Goal: Transaction & Acquisition: Purchase product/service

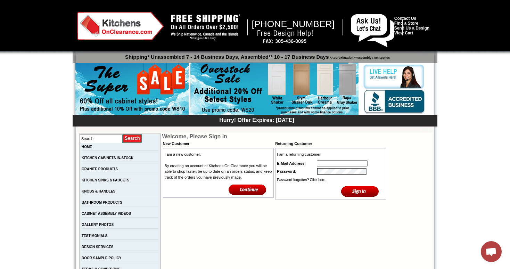
type input "[EMAIL_ADDRESS][DOMAIN_NAME]"
click at [362, 192] on input "image" at bounding box center [360, 191] width 38 height 11
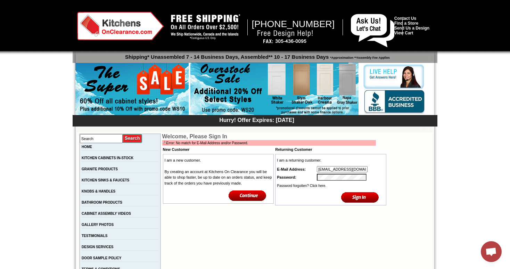
click at [293, 175] on tr "Password:" at bounding box center [330, 177] width 109 height 8
click at [341, 191] on input "image" at bounding box center [360, 196] width 38 height 11
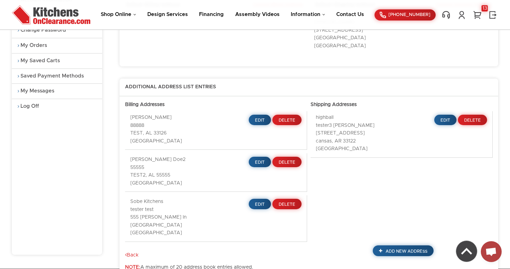
scroll to position [115, 0]
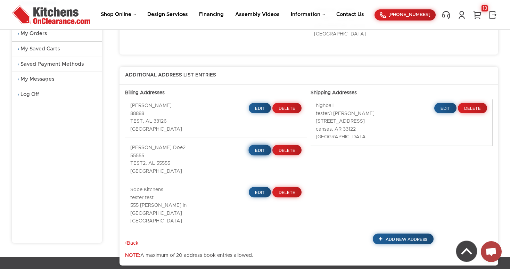
click at [261, 145] on link "Edit" at bounding box center [259, 150] width 23 height 11
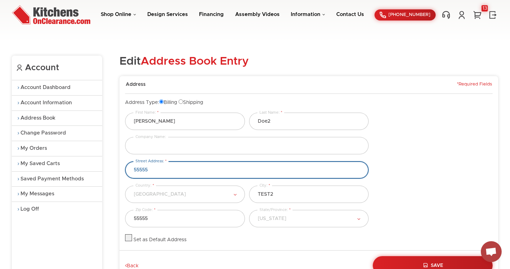
click at [239, 171] on input "55555" at bounding box center [247, 169] width 244 height 17
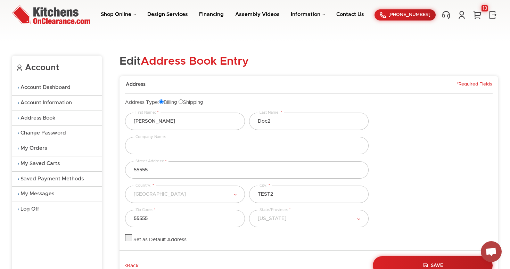
click at [130, 240] on label at bounding box center [128, 239] width 7 height 5
checkbox input "true"
click at [435, 261] on button "Save" at bounding box center [433, 265] width 122 height 19
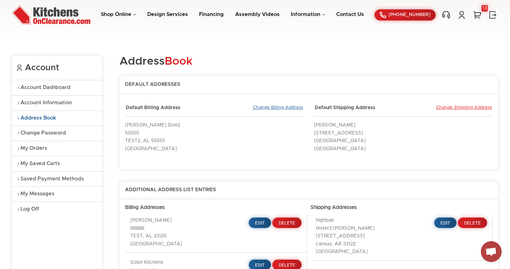
click at [273, 110] on link "Change Billing Address" at bounding box center [278, 108] width 50 height 6
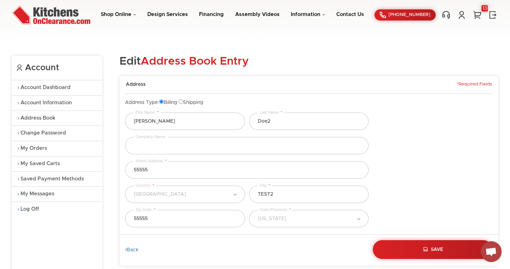
click at [137, 250] on link "Back" at bounding box center [132, 250] width 14 height 6
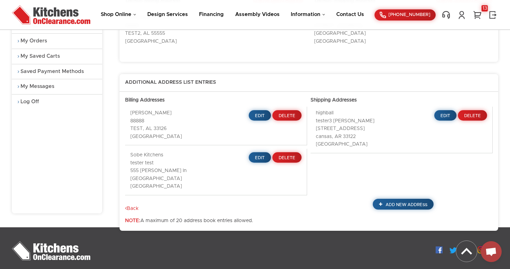
scroll to position [132, 0]
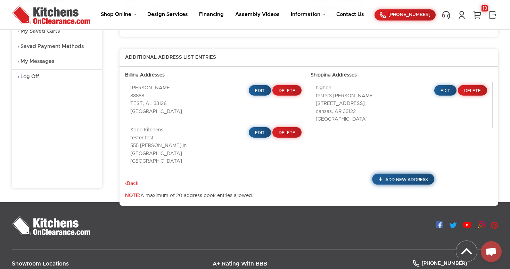
click at [401, 173] on link "Add New Address" at bounding box center [403, 178] width 62 height 11
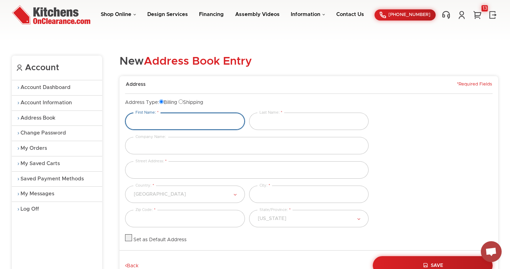
click at [177, 123] on input "text" at bounding box center [185, 121] width 120 height 17
type input "testerrrr"
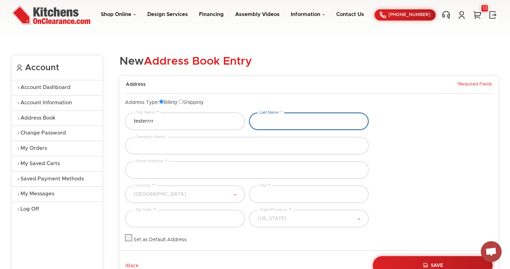
click at [289, 122] on input "text" at bounding box center [309, 121] width 120 height 17
type input "form"
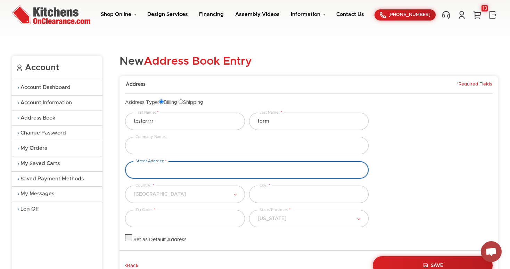
click at [208, 169] on input "text" at bounding box center [247, 169] width 244 height 17
type input "123 adams st"
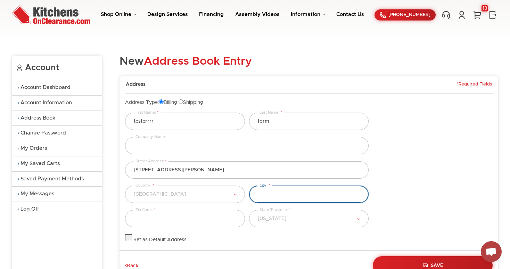
click at [287, 200] on input "text" at bounding box center [309, 194] width 120 height 17
type input "miami"
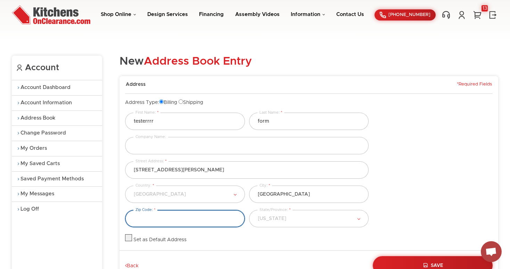
click at [223, 223] on input "text" at bounding box center [185, 218] width 120 height 17
type input "33140"
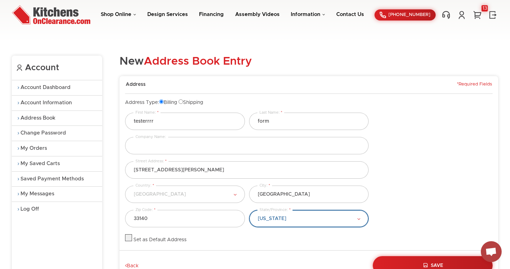
click at [314, 223] on select "Alabama Alaska American Samoa Arizona Arkansas California Colorado Connecticut …" at bounding box center [309, 218] width 120 height 17
select select "Florida"
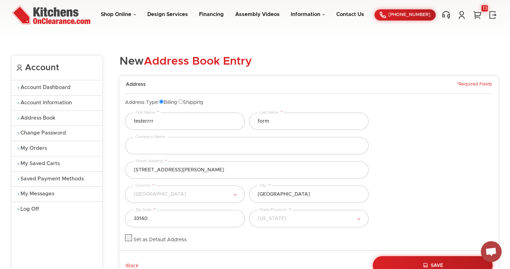
click at [225, 241] on div "Set as Default Address" at bounding box center [185, 238] width 120 height 9
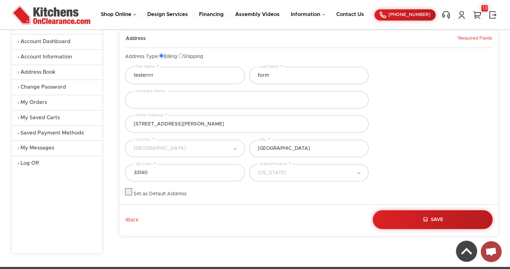
scroll to position [47, 0]
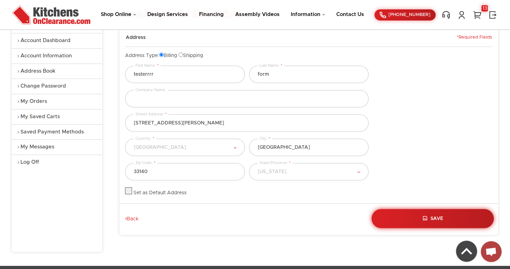
click at [417, 218] on button "Save" at bounding box center [433, 218] width 122 height 19
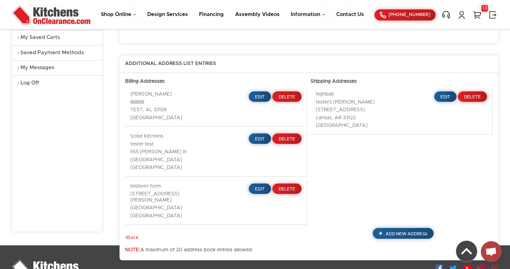
scroll to position [127, 0]
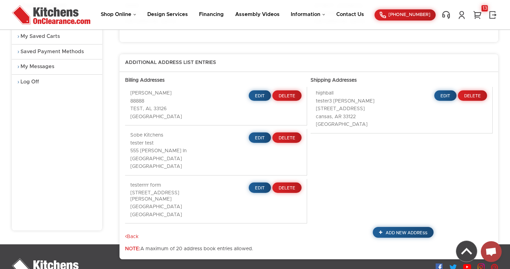
click at [242, 182] on p "Edit Delete" at bounding box center [261, 187] width 81 height 10
click at [266, 182] on link "Edit" at bounding box center [259, 187] width 23 height 11
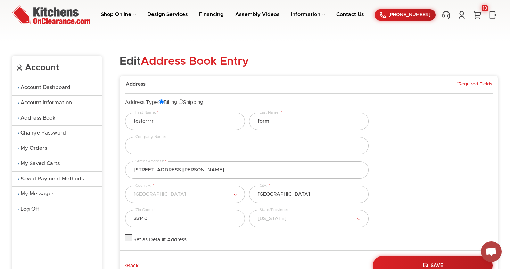
click at [129, 238] on label at bounding box center [128, 239] width 7 height 5
checkbox input "true"
click at [432, 263] on span "Save" at bounding box center [437, 265] width 13 height 5
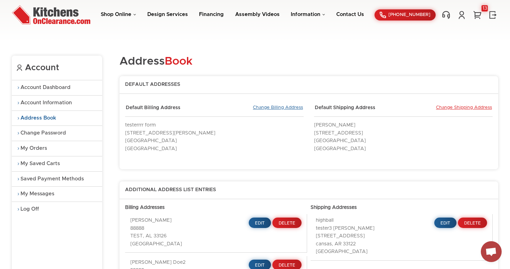
click at [261, 108] on link "Change Billing Address" at bounding box center [278, 108] width 50 height 6
click at [462, 105] on link "Change Shipping Address" at bounding box center [464, 108] width 56 height 6
click at [268, 106] on link "Change Billing Address" at bounding box center [278, 108] width 50 height 6
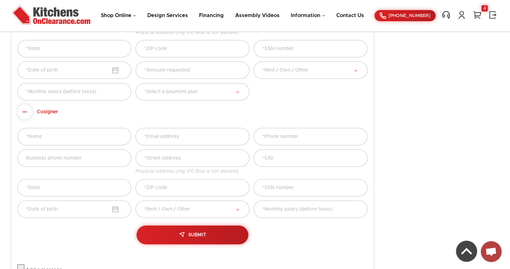
scroll to position [240, 0]
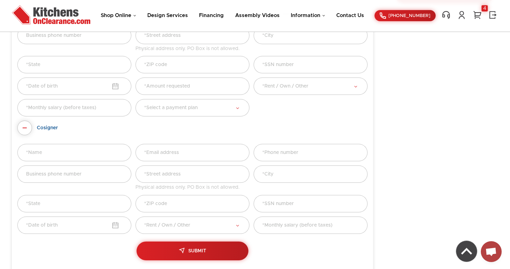
click at [24, 133] on span at bounding box center [24, 128] width 15 height 15
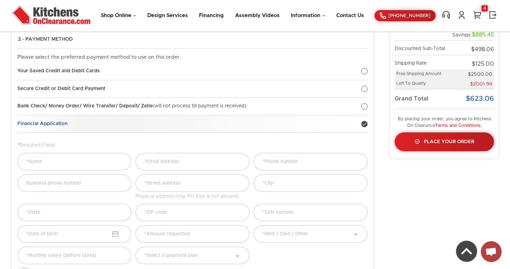
scroll to position [98, 0]
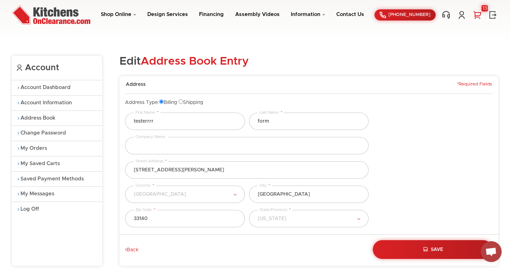
click at [479, 16] on link "13" at bounding box center [477, 14] width 10 height 9
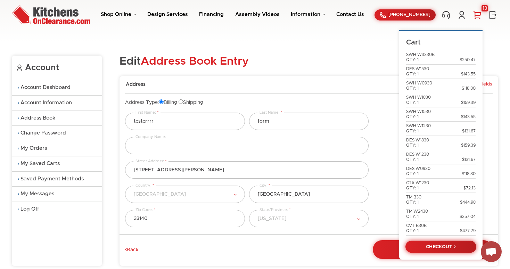
click at [441, 245] on link "CHECKOUT" at bounding box center [440, 246] width 71 height 12
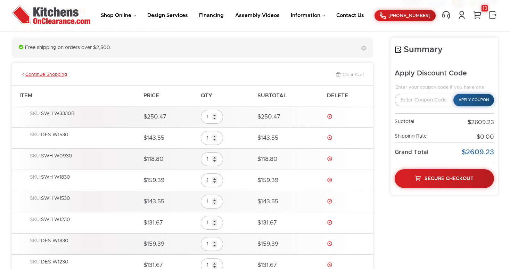
scroll to position [87, 0]
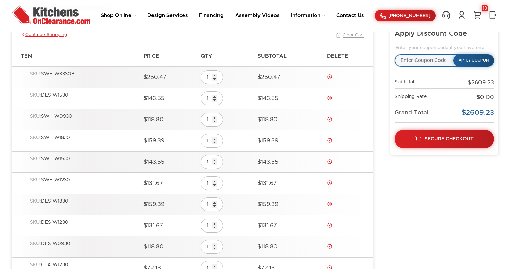
click at [428, 62] on input "text" at bounding box center [429, 60] width 69 height 13
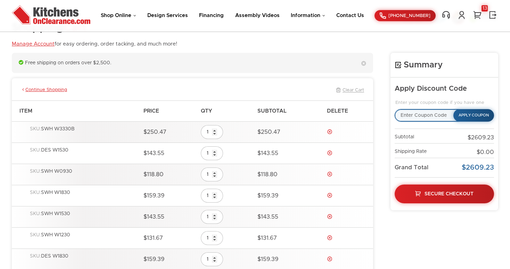
scroll to position [18, 0]
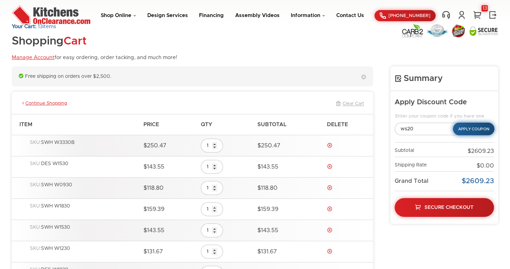
click at [484, 125] on button "Apply Coupon" at bounding box center [473, 129] width 41 height 13
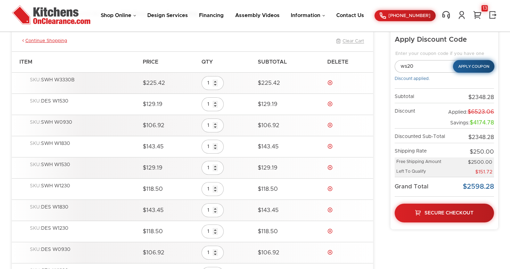
scroll to position [80, 0]
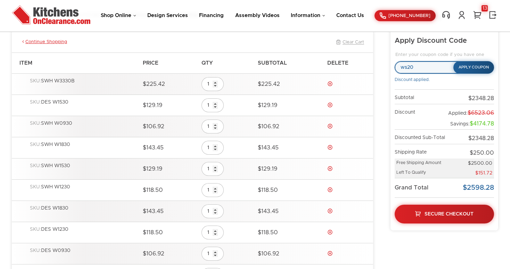
drag, startPoint x: 423, startPoint y: 68, endPoint x: 387, endPoint y: 67, distance: 35.8
click at [387, 67] on div "Summary Apply Discount Code Enter your coupon code if you have one ws20 Apply C…" at bounding box center [255, 265] width 486 height 520
type input "p"
click at [473, 72] on button "Apply Coupon" at bounding box center [473, 67] width 41 height 13
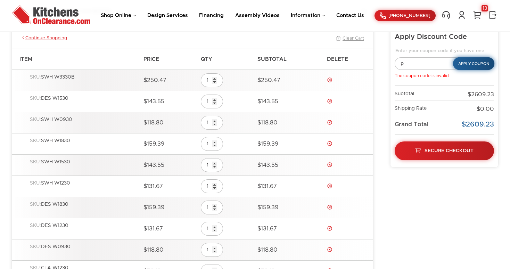
scroll to position [37, 0]
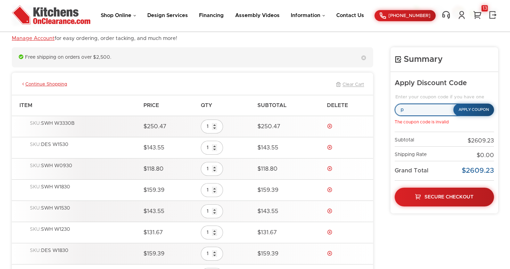
drag, startPoint x: 412, startPoint y: 107, endPoint x: 383, endPoint y: 107, distance: 29.9
click at [419, 110] on input "p" at bounding box center [429, 110] width 69 height 13
click at [478, 114] on button "Apply Coupon" at bounding box center [473, 110] width 41 height 13
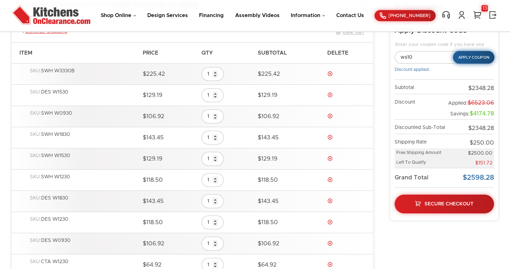
scroll to position [88, 0]
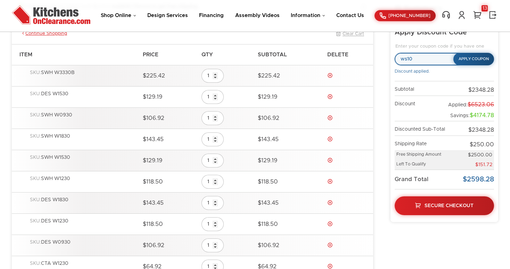
drag, startPoint x: 417, startPoint y: 58, endPoint x: 384, endPoint y: 58, distance: 32.7
click at [384, 58] on div "Summary Apply Discount Code Enter your coupon code if you have one ws10 Apply C…" at bounding box center [255, 257] width 486 height 520
type input "p"
click at [469, 59] on button "Apply Coupon" at bounding box center [473, 59] width 41 height 13
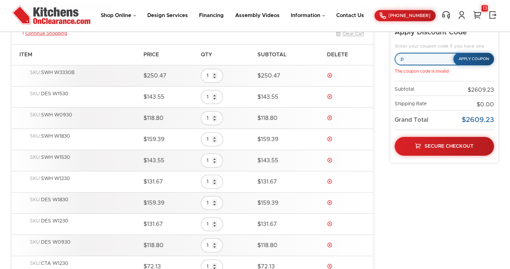
drag, startPoint x: 409, startPoint y: 59, endPoint x: 394, endPoint y: 59, distance: 14.2
click at [395, 59] on input "p" at bounding box center [429, 59] width 69 height 13
click at [451, 184] on aside "Summary Apply Discount Code Enter your coupon code if you have one p Apply Coup…" at bounding box center [445, 250] width 108 height 506
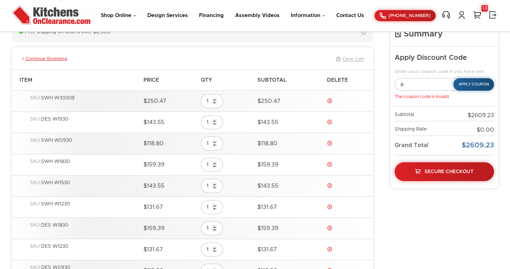
scroll to position [58, 0]
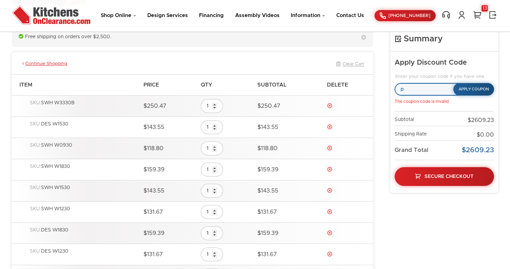
drag, startPoint x: 406, startPoint y: 87, endPoint x: 387, endPoint y: 87, distance: 18.8
click at [404, 87] on input "text" at bounding box center [429, 89] width 69 height 13
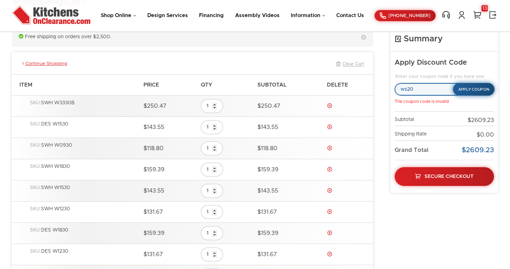
type input "ws20"
click at [464, 86] on button "Apply Coupon" at bounding box center [473, 89] width 41 height 13
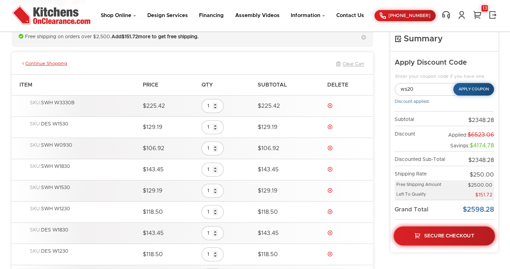
click at [442, 232] on link "Secure Checkout" at bounding box center [444, 236] width 101 height 19
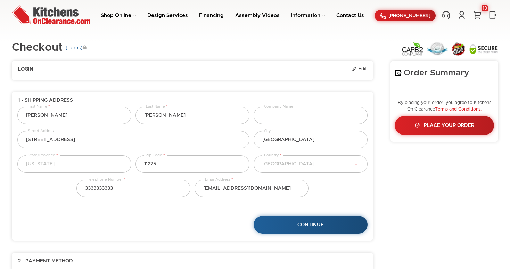
select select "43"
select select "223"
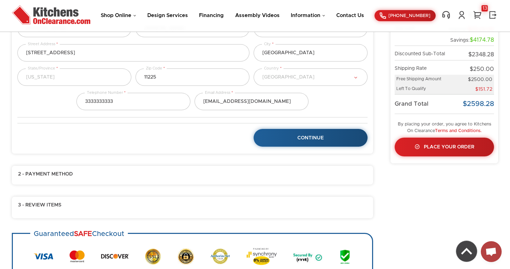
scroll to position [90, 0]
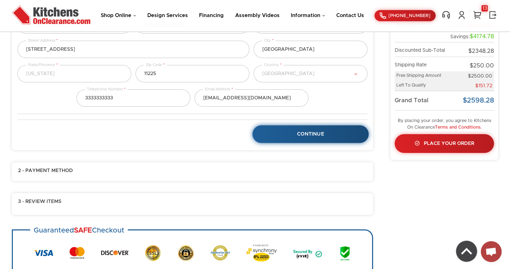
click at [305, 134] on span "Continue" at bounding box center [310, 134] width 27 height 5
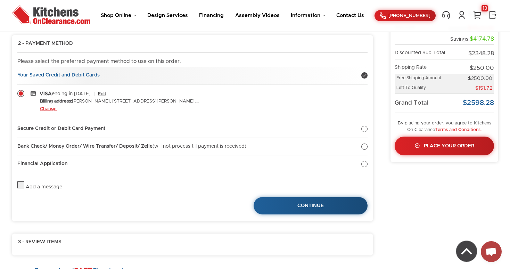
scroll to position [88, 0]
click at [363, 144] on div at bounding box center [364, 146] width 6 height 6
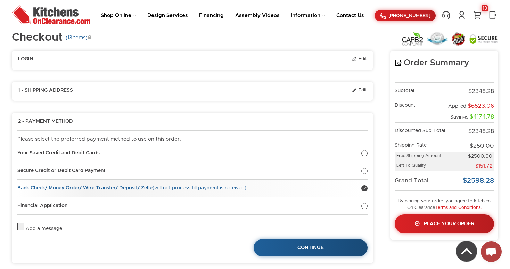
scroll to position [3, 0]
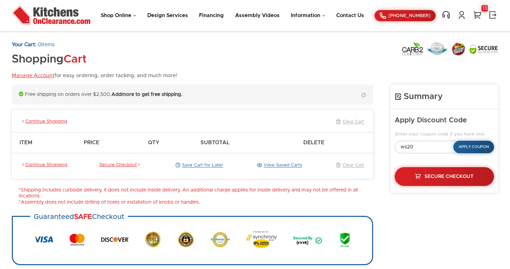
scroll to position [57, 0]
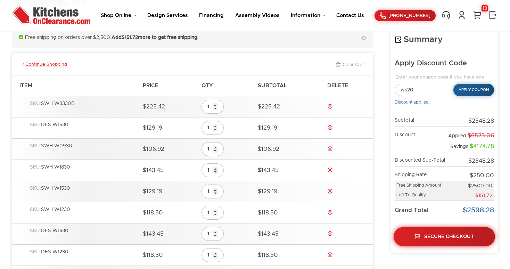
click at [450, 236] on span "Secure Checkout" at bounding box center [449, 236] width 50 height 5
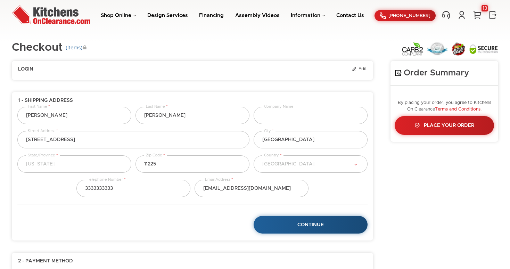
select select "43"
select select "223"
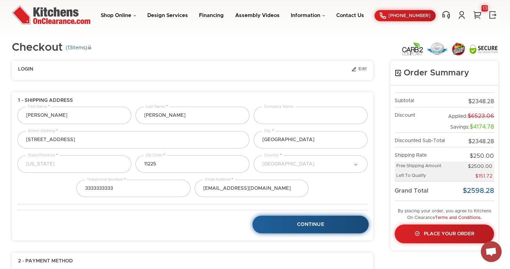
click at [308, 230] on link "Continue" at bounding box center [311, 225] width 116 height 18
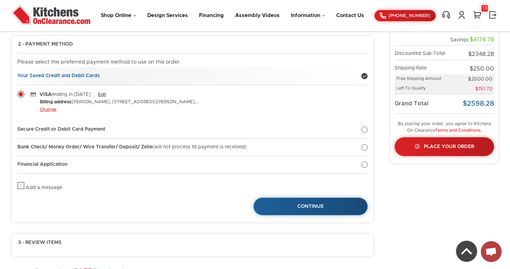
scroll to position [88, 0]
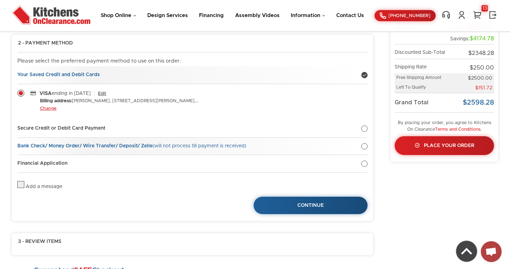
click at [366, 145] on div at bounding box center [364, 146] width 6 height 6
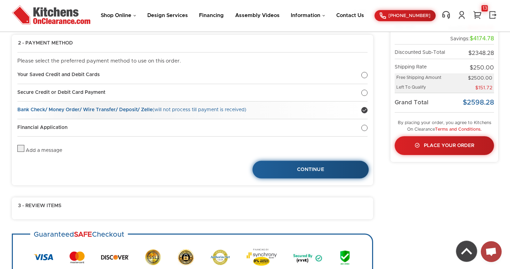
click at [328, 167] on link "Continue" at bounding box center [311, 170] width 116 height 18
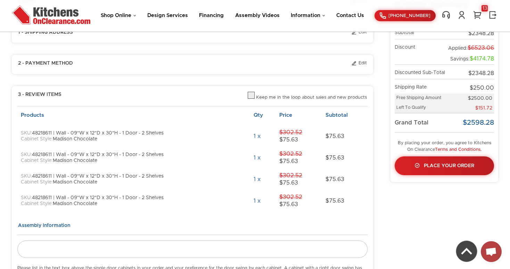
scroll to position [63, 0]
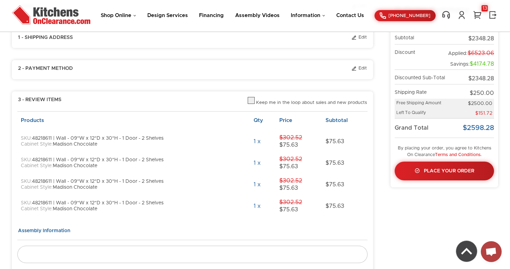
click at [252, 100] on label at bounding box center [251, 102] width 7 height 5
checkbox input "false"
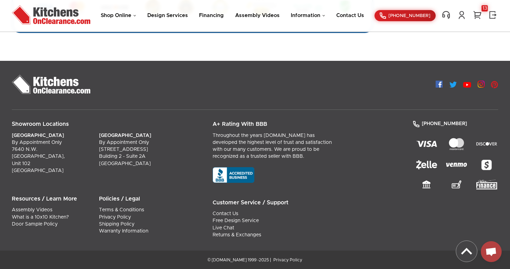
scroll to position [0, 0]
